Goal: Task Accomplishment & Management: Manage account settings

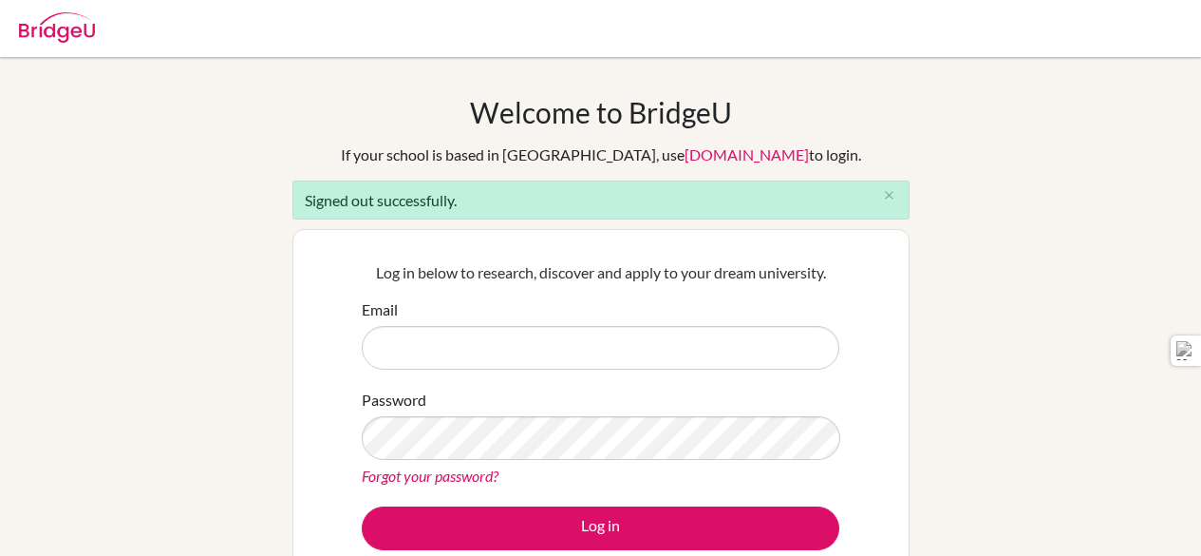
scroll to position [42, 0]
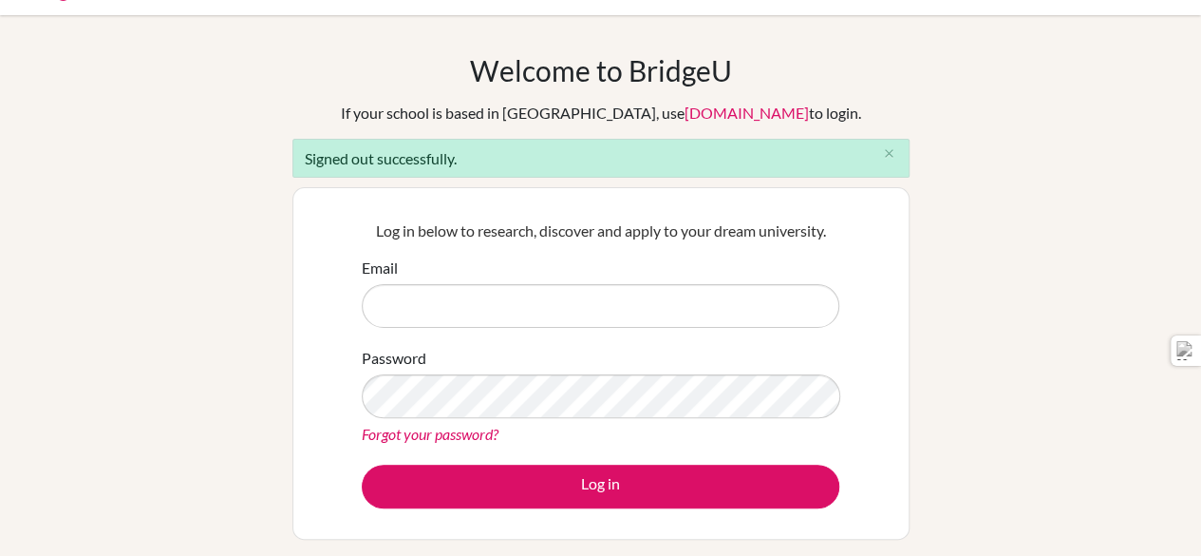
type input "[EMAIL_ADDRESS][DOMAIN_NAME]"
drag, startPoint x: 618, startPoint y: 302, endPoint x: 209, endPoint y: 322, distance: 409.8
click at [209, 322] on div "Welcome to BridgeU If your school is based in China, use app.bridge-u.com.cn to…" at bounding box center [600, 388] width 1201 height 670
drag, startPoint x: 304, startPoint y: 432, endPoint x: 194, endPoint y: 447, distance: 111.2
click at [194, 447] on div "Welcome to BridgeU If your school is based in China, use app.bridge-u.com.cn to…" at bounding box center [600, 388] width 1201 height 670
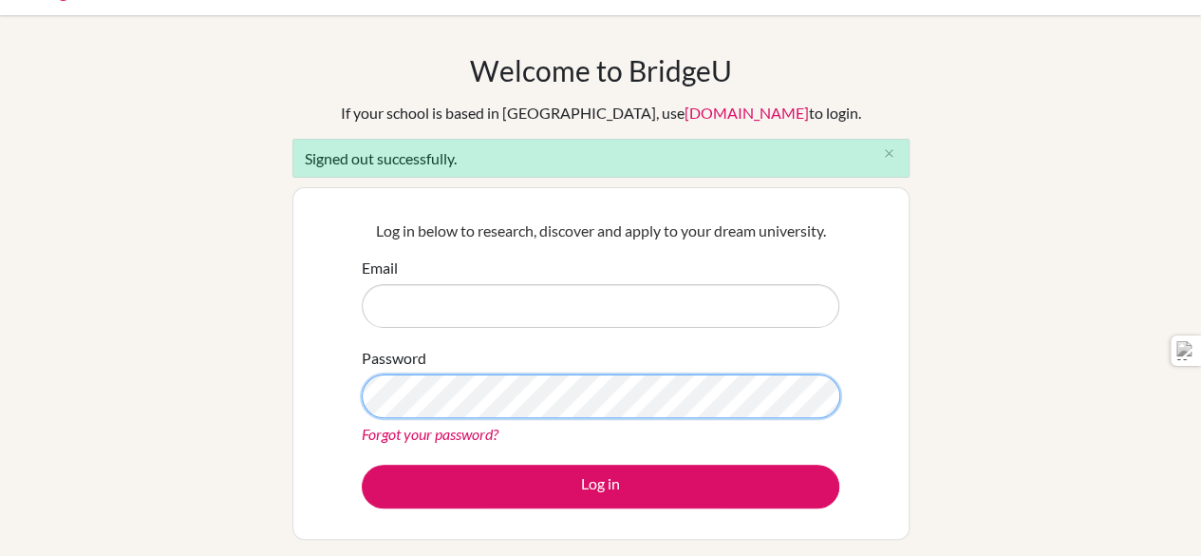
click at [79, 428] on div "Welcome to BridgeU If your school is based in China, use app.bridge-u.com.cn to…" at bounding box center [600, 388] width 1201 height 670
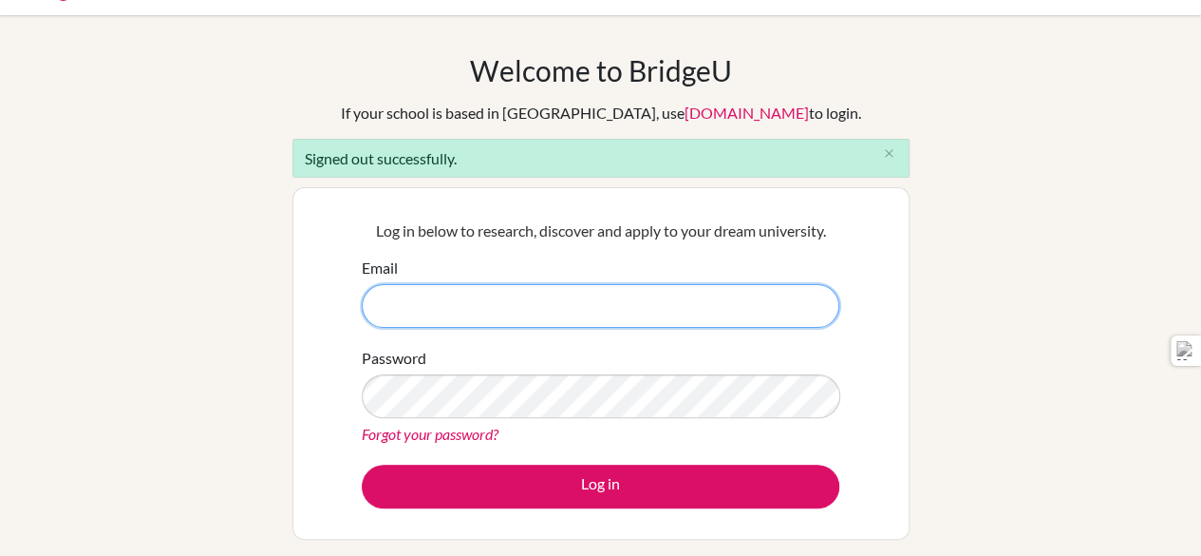
click at [502, 296] on input "Email" at bounding box center [601, 306] width 478 height 44
type input "[EMAIL_ADDRESS][DOMAIN_NAME]"
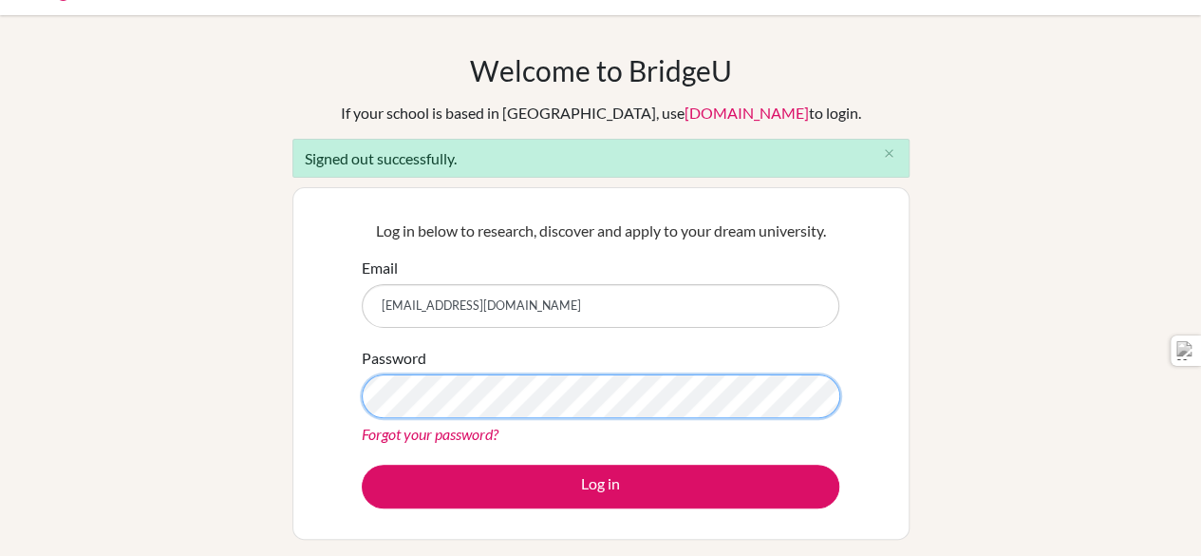
click at [362, 464] on button "Log in" at bounding box center [601, 486] width 478 height 44
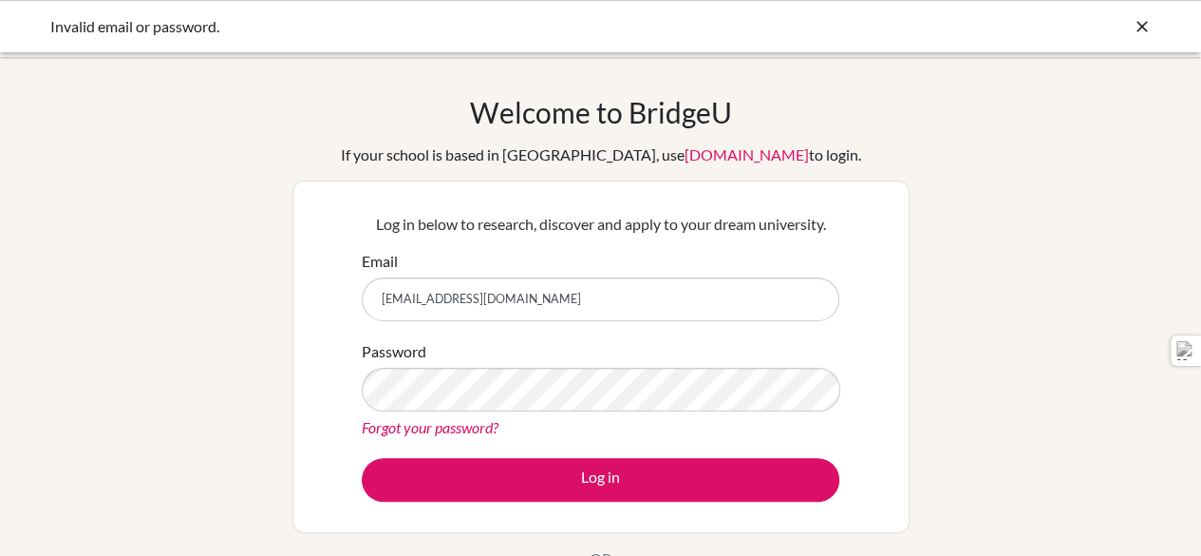
click at [460, 429] on link "Forgot your password?" at bounding box center [430, 427] width 137 height 18
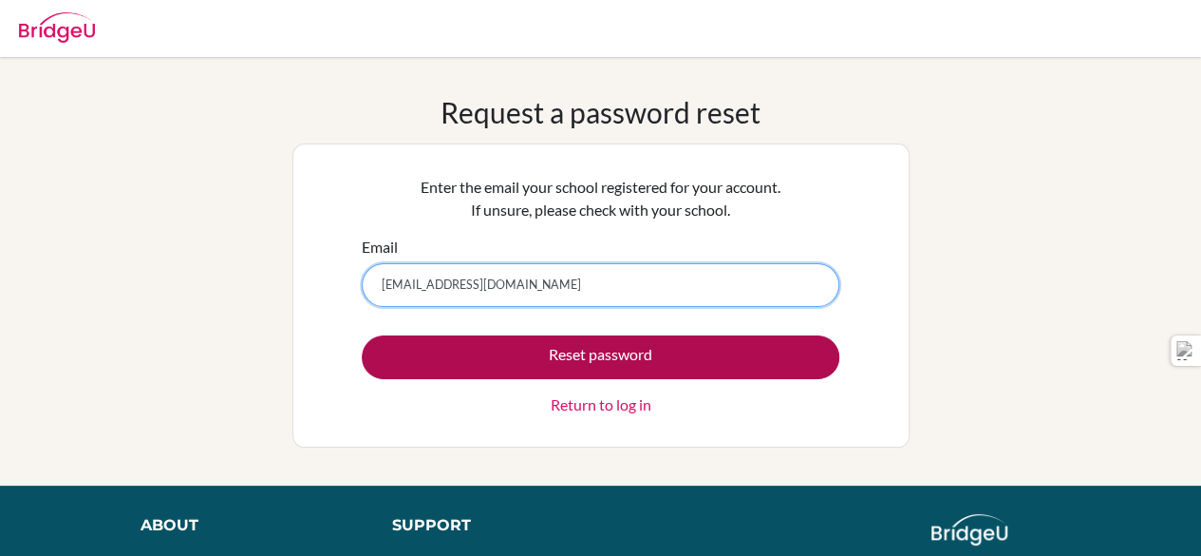
type input "001846@ags.edu.sa"
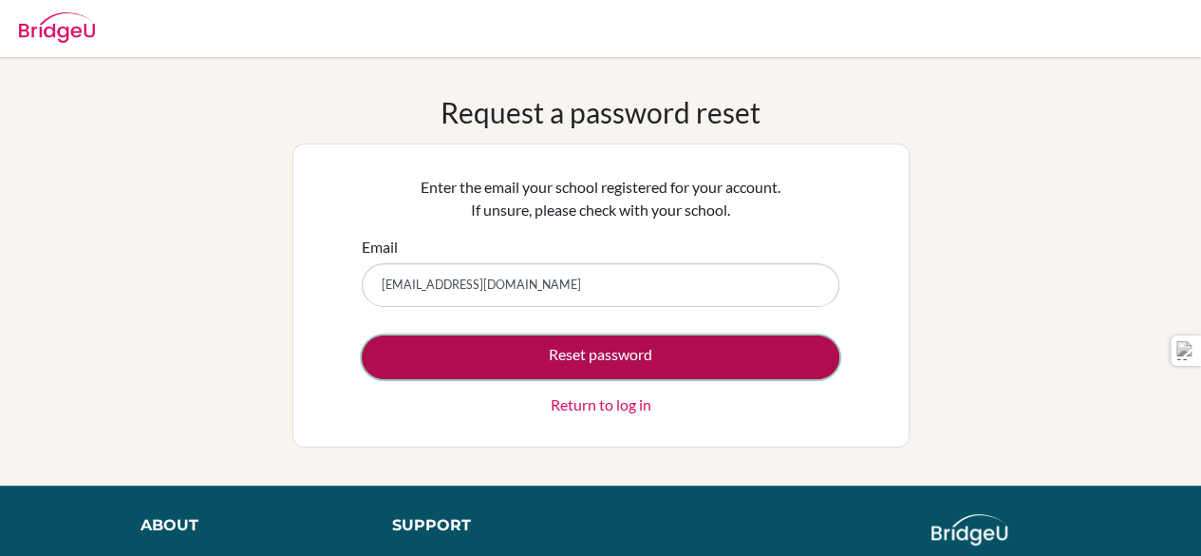
click at [634, 347] on button "Reset password" at bounding box center [601, 357] width 478 height 44
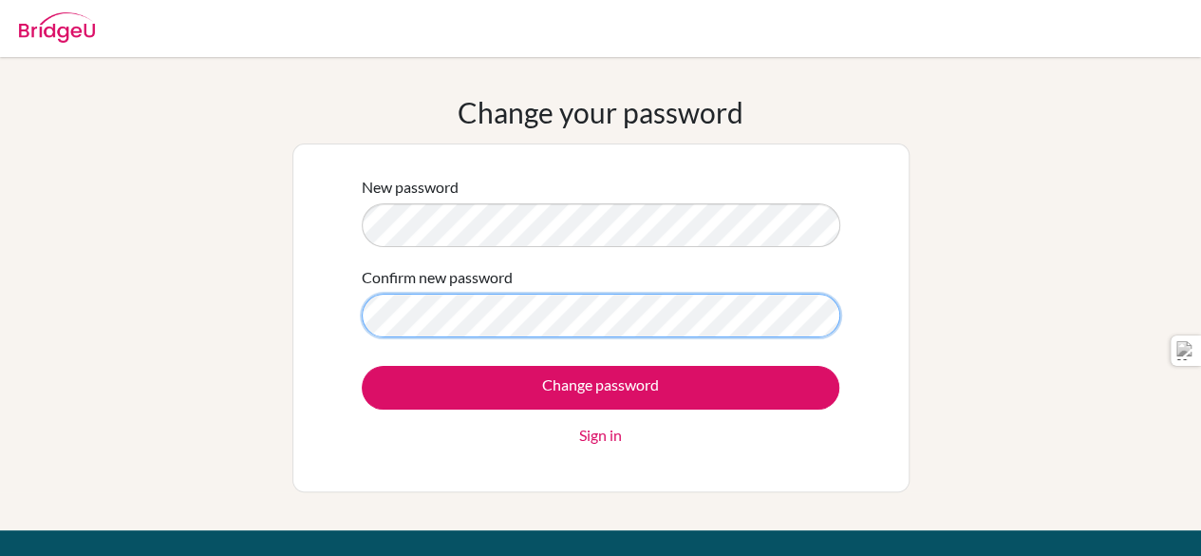
click at [362, 366] on input "Change password" at bounding box center [601, 388] width 478 height 44
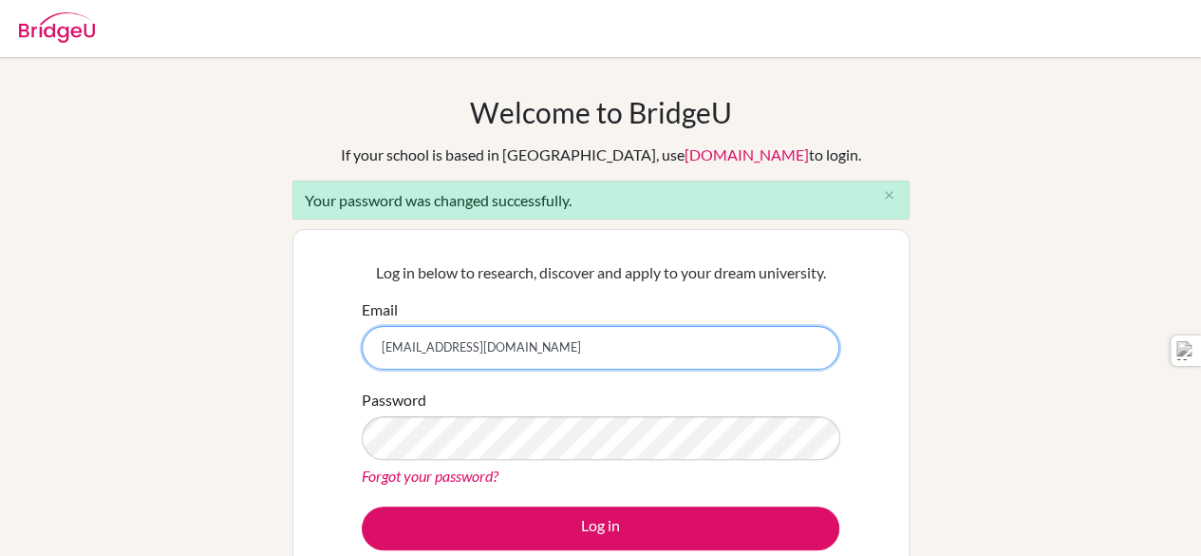
drag, startPoint x: 387, startPoint y: 346, endPoint x: 425, endPoint y: 345, distance: 38.0
click at [425, 345] on input "[EMAIL_ADDRESS][DOMAIN_NAME]" at bounding box center [601, 348] width 478 height 44
type input "[EMAIL_ADDRESS][DOMAIN_NAME]"
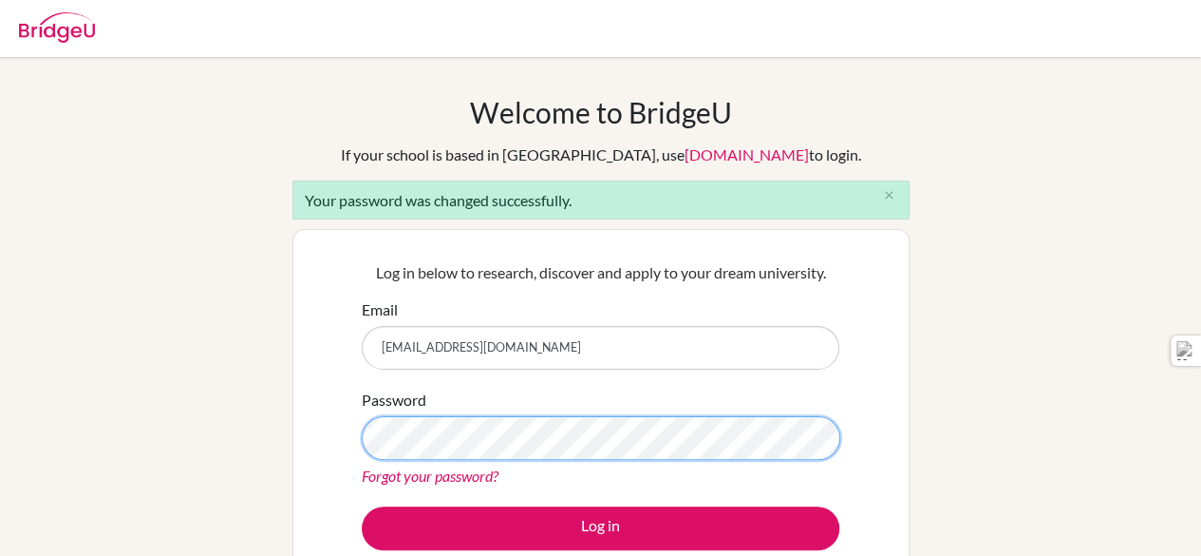
click at [362, 506] on button "Log in" at bounding box center [601, 528] width 478 height 44
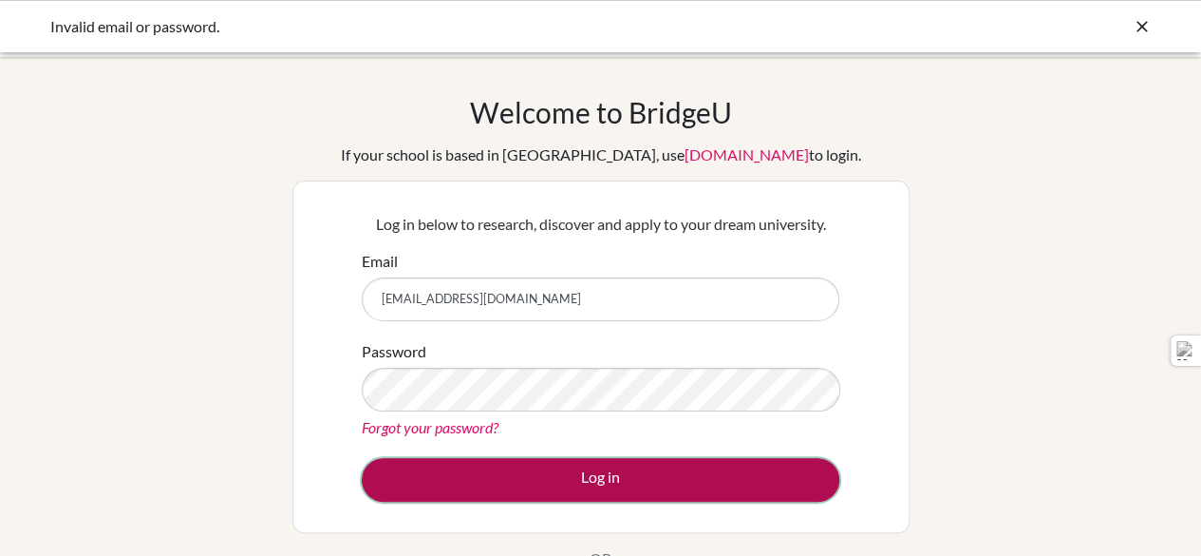
click at [431, 481] on button "Log in" at bounding box center [601, 480] width 478 height 44
